Goal: Navigation & Orientation: Find specific page/section

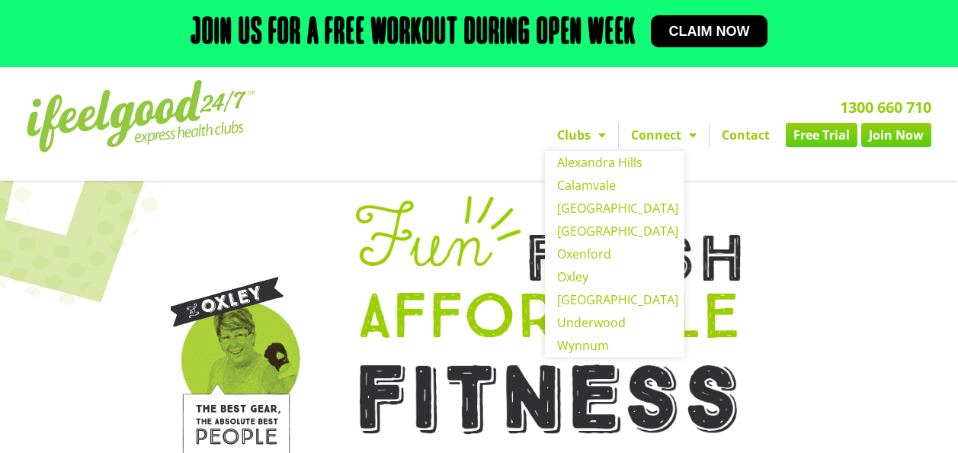
click at [599, 134] on span "Menu" at bounding box center [598, 134] width 15 height 27
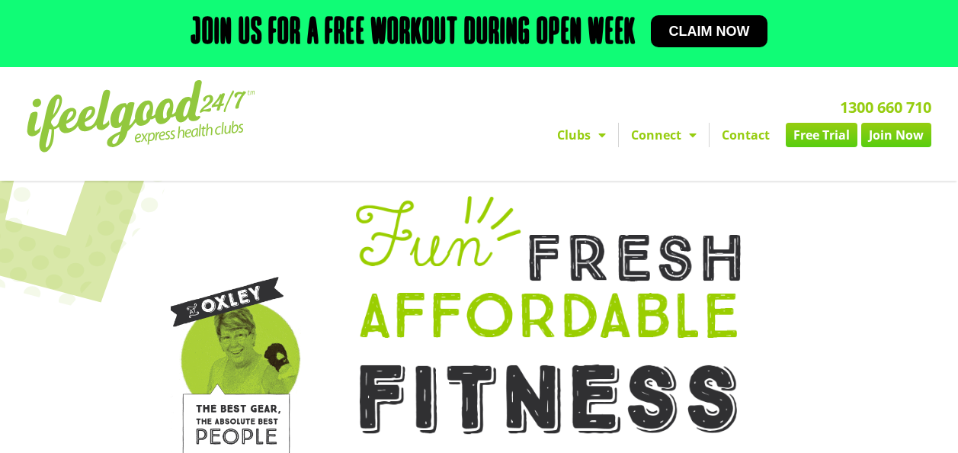
click at [597, 134] on span "Menu" at bounding box center [598, 134] width 15 height 27
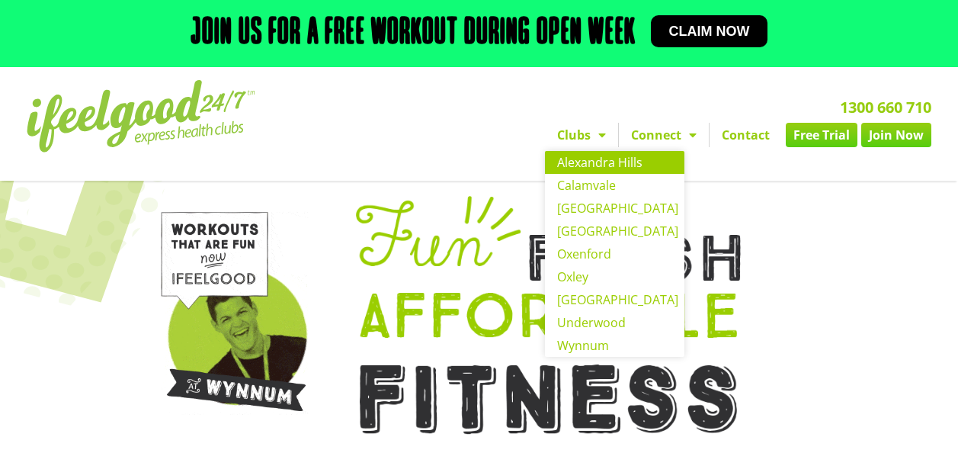
click at [580, 169] on link "Alexandra Hills" at bounding box center [615, 162] width 140 height 23
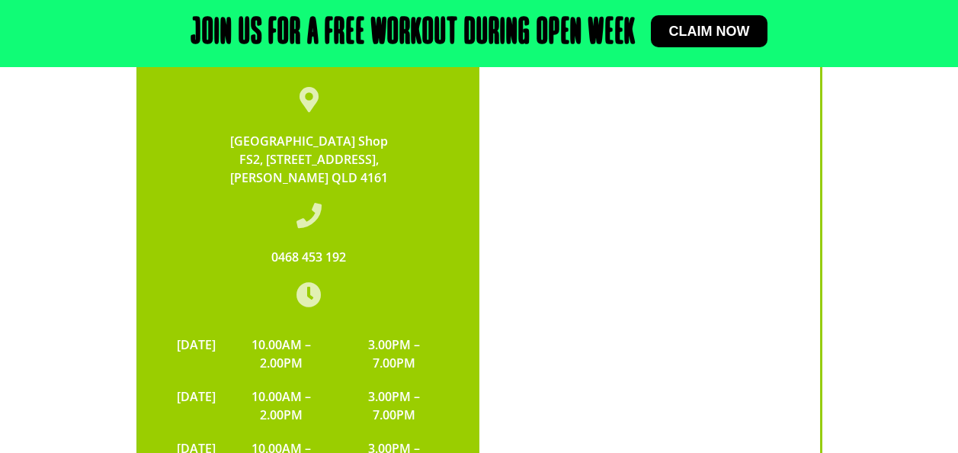
scroll to position [2288, 0]
